Goal: Browse casually

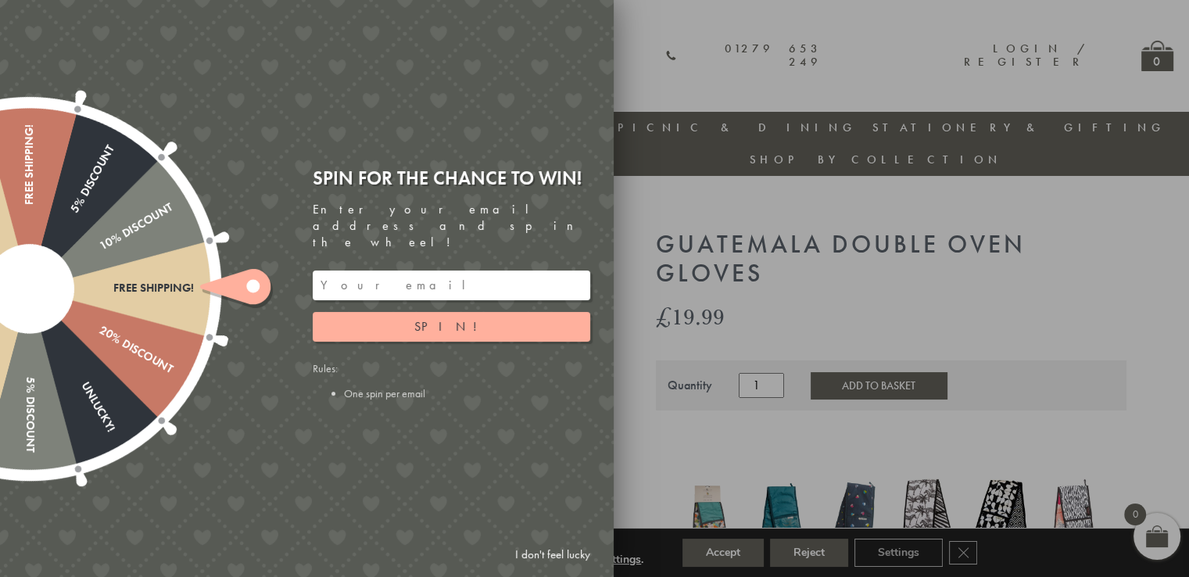
click at [231, 291] on icon at bounding box center [235, 286] width 70 height 35
click at [253, 288] on ellipse at bounding box center [252, 286] width 13 height 13
click at [245, 296] on icon at bounding box center [235, 286] width 70 height 35
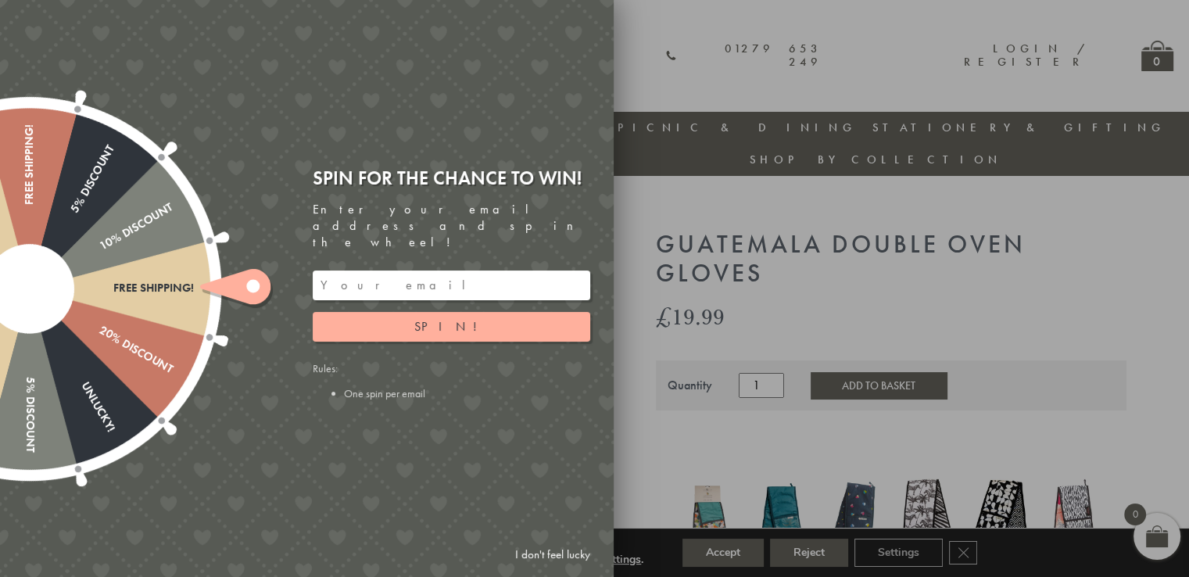
click at [245, 296] on icon at bounding box center [235, 286] width 70 height 35
click at [169, 296] on div at bounding box center [29, 289] width 502 height 502
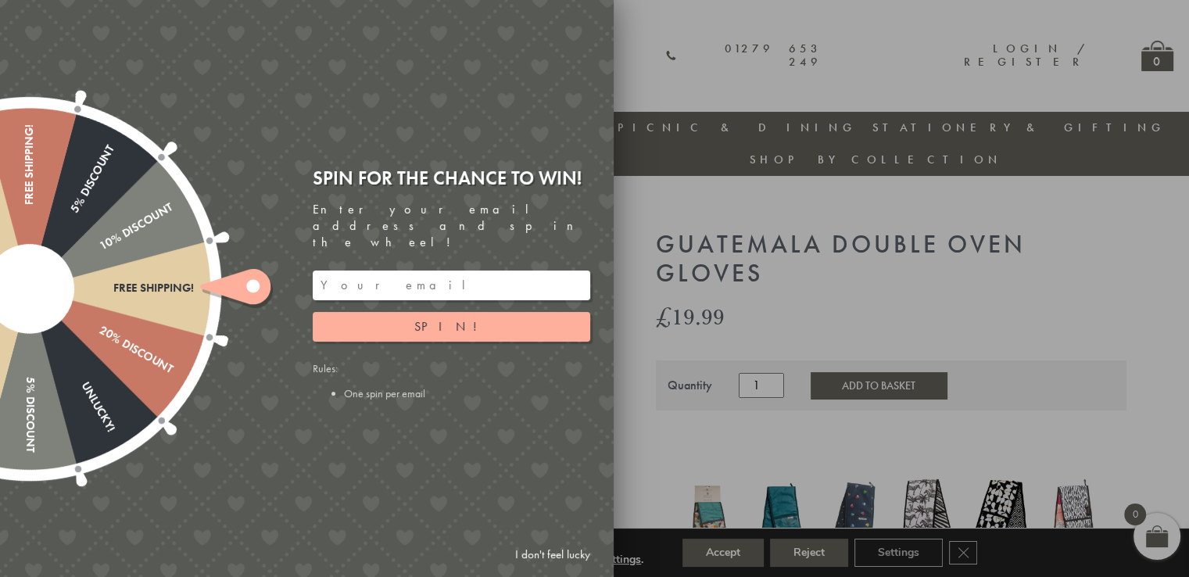
click at [413, 386] on li "One spin per email" at bounding box center [467, 393] width 246 height 14
click at [640, 256] on div at bounding box center [594, 288] width 1189 height 577
